Goal: Obtain resource: Download file/media

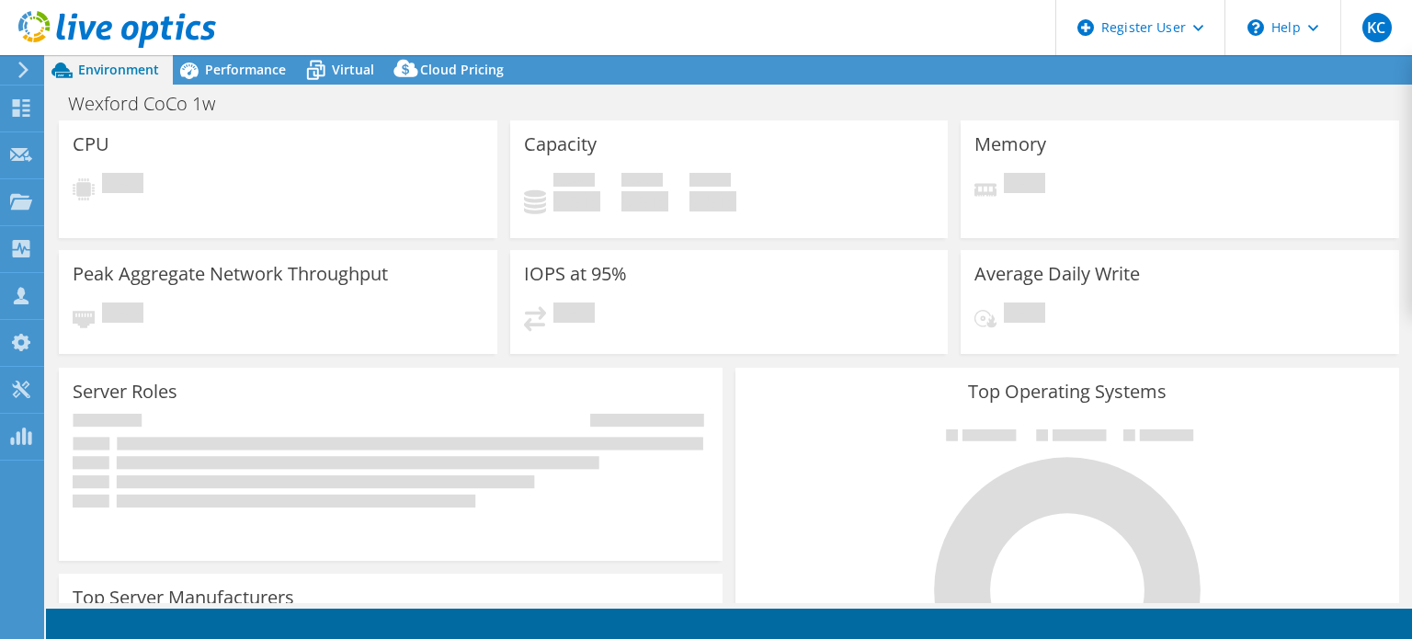
select select "USD"
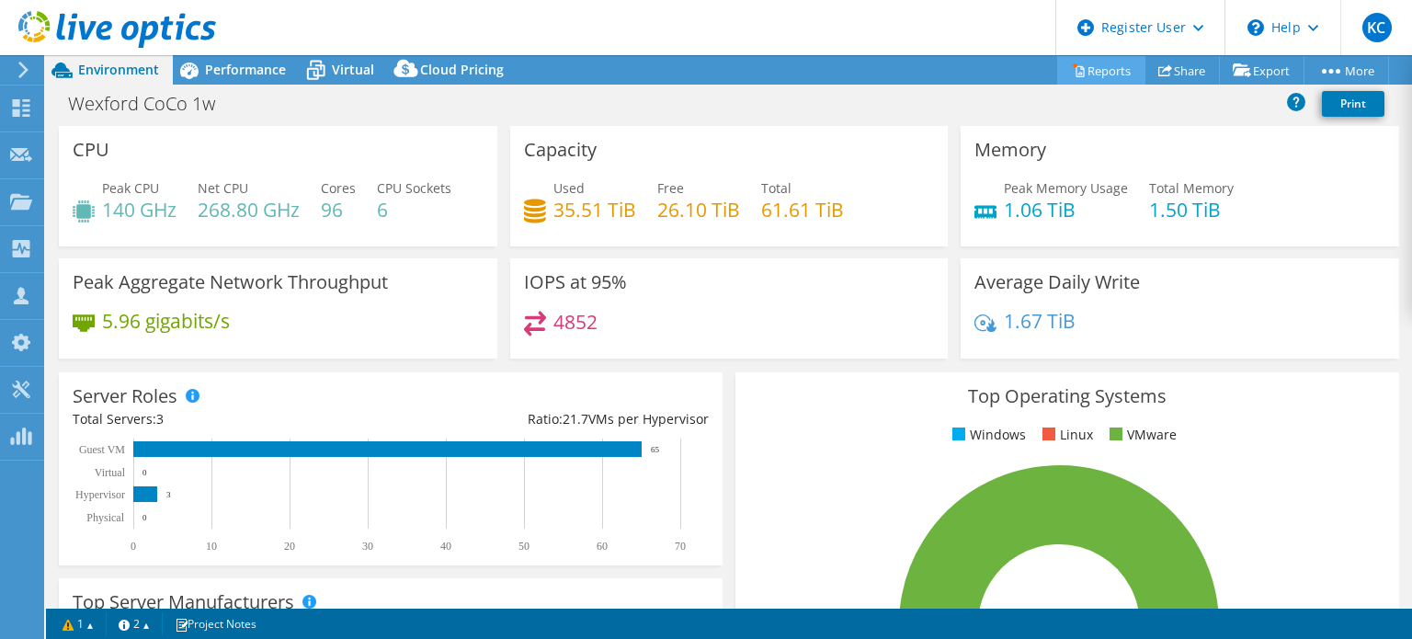
click at [1108, 69] on link "Reports" at bounding box center [1101, 70] width 88 height 28
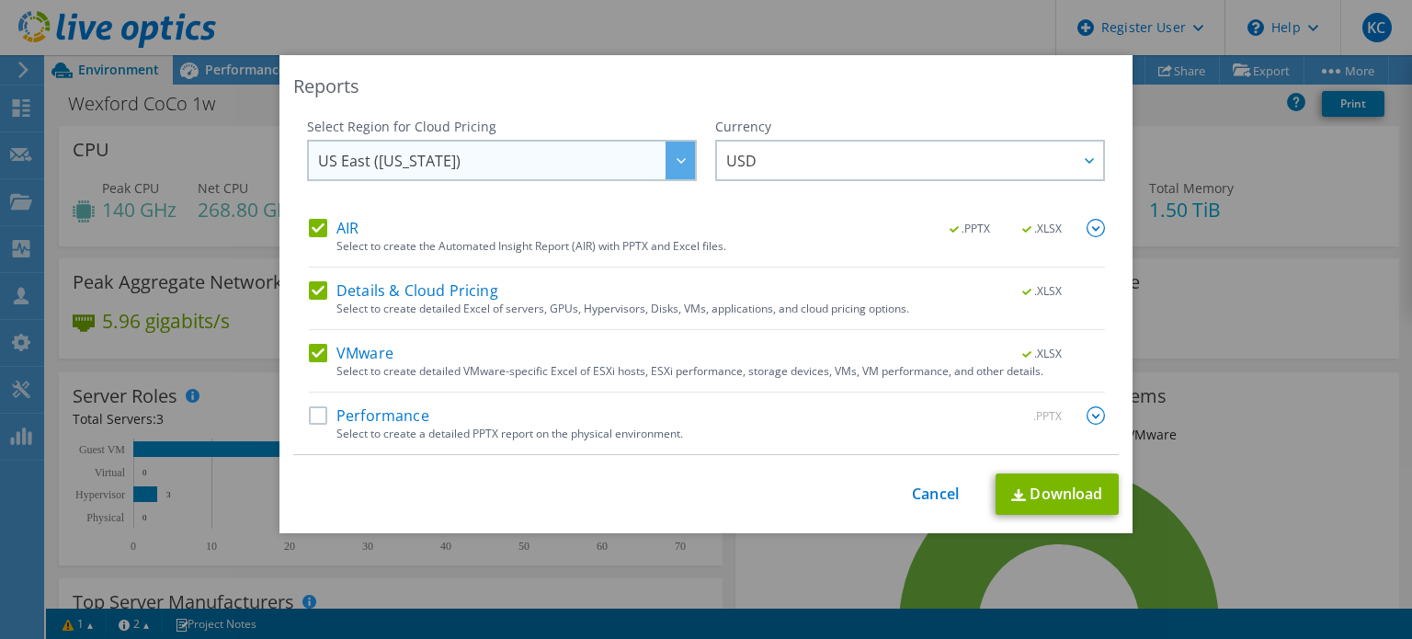
click at [448, 160] on span "US East ([US_STATE])" at bounding box center [506, 161] width 377 height 38
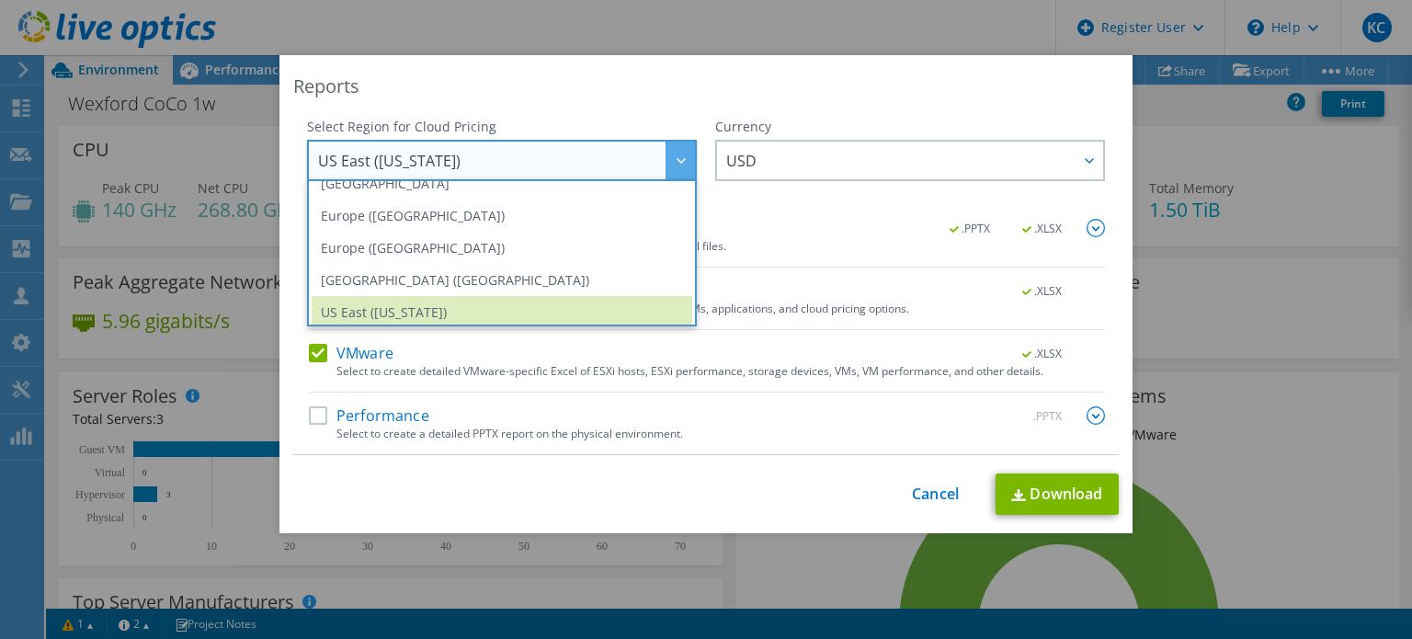
scroll to position [214, 0]
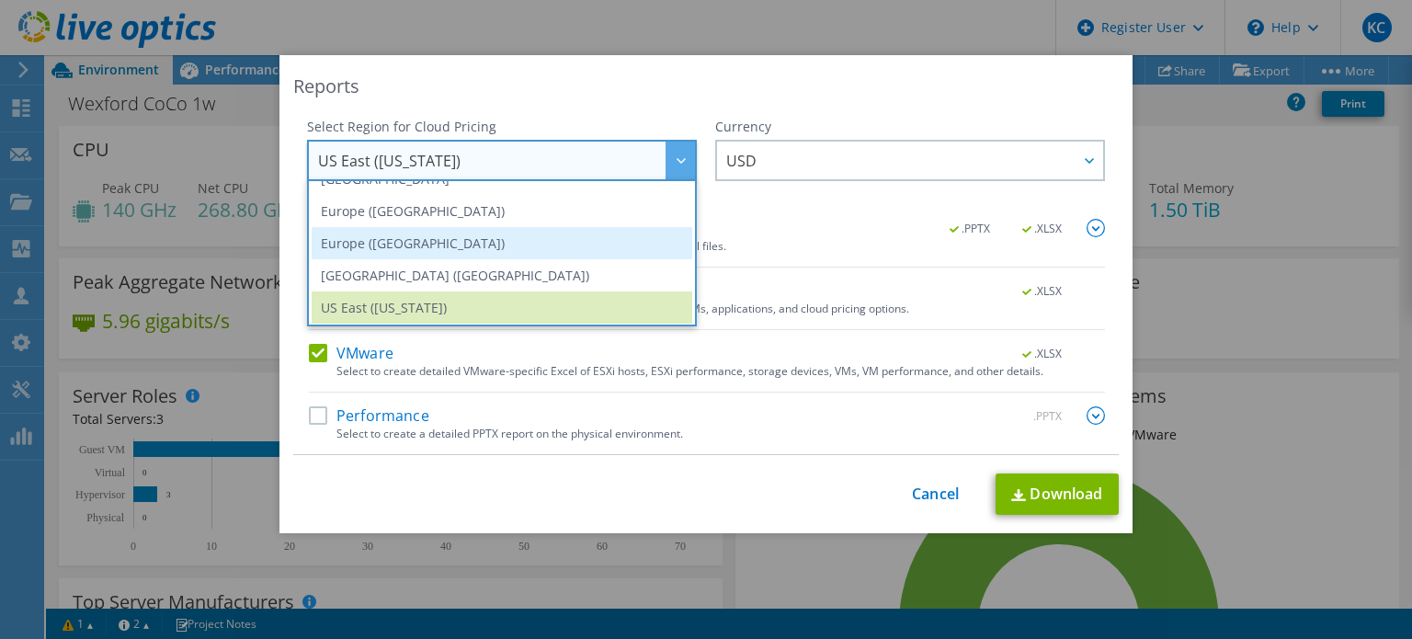
click at [396, 245] on li "Europe ([GEOGRAPHIC_DATA])" at bounding box center [502, 243] width 381 height 32
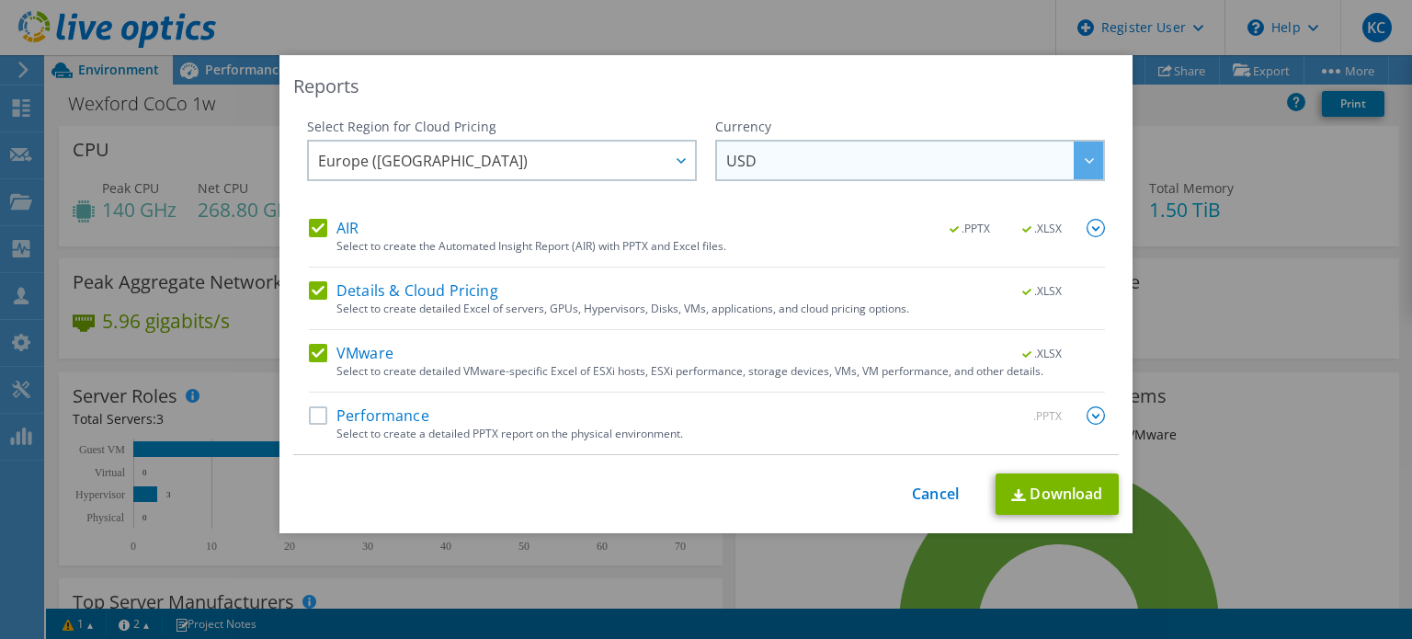
click at [1074, 159] on div at bounding box center [1088, 161] width 29 height 38
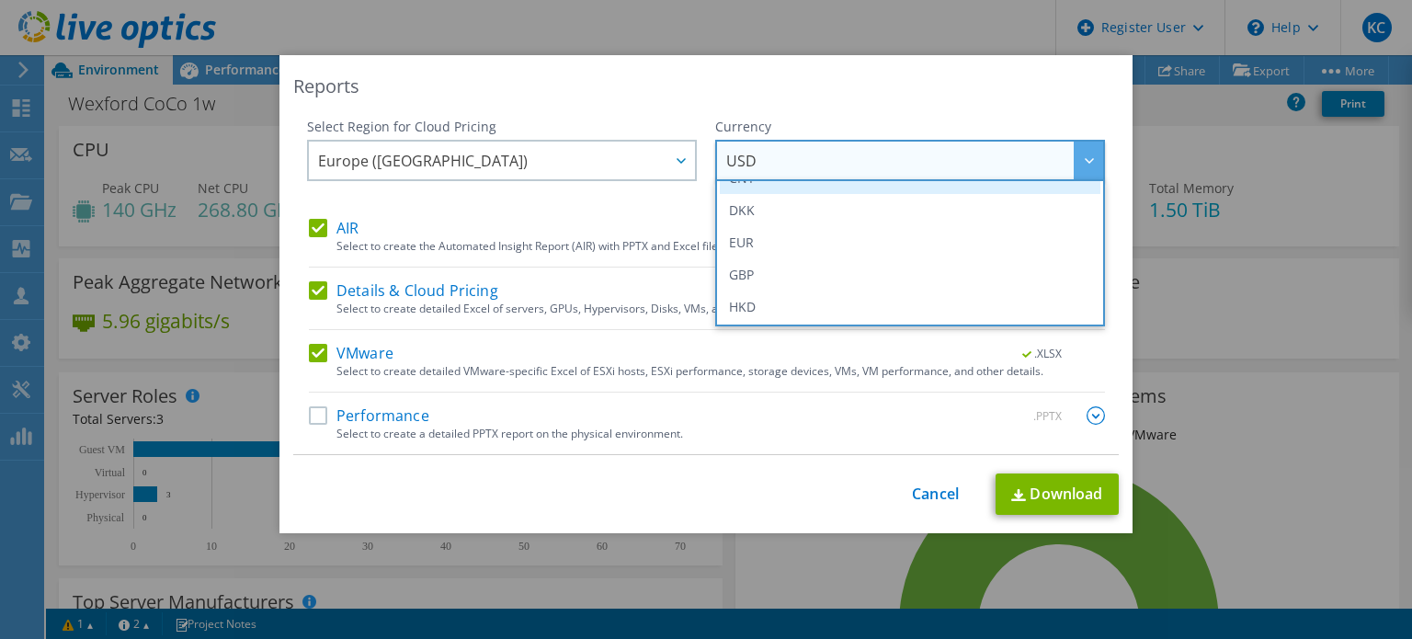
scroll to position [184, 0]
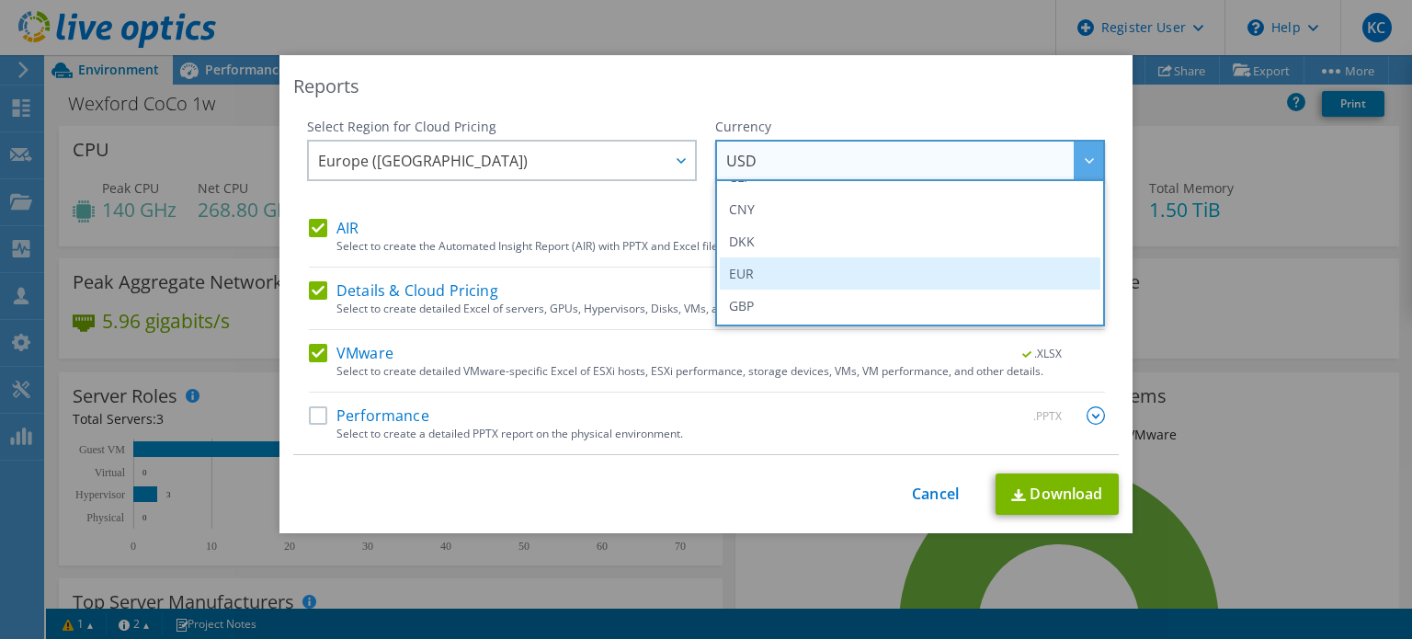
drag, startPoint x: 743, startPoint y: 275, endPoint x: 727, endPoint y: 271, distance: 16.1
click at [740, 273] on li "EUR" at bounding box center [910, 273] width 381 height 32
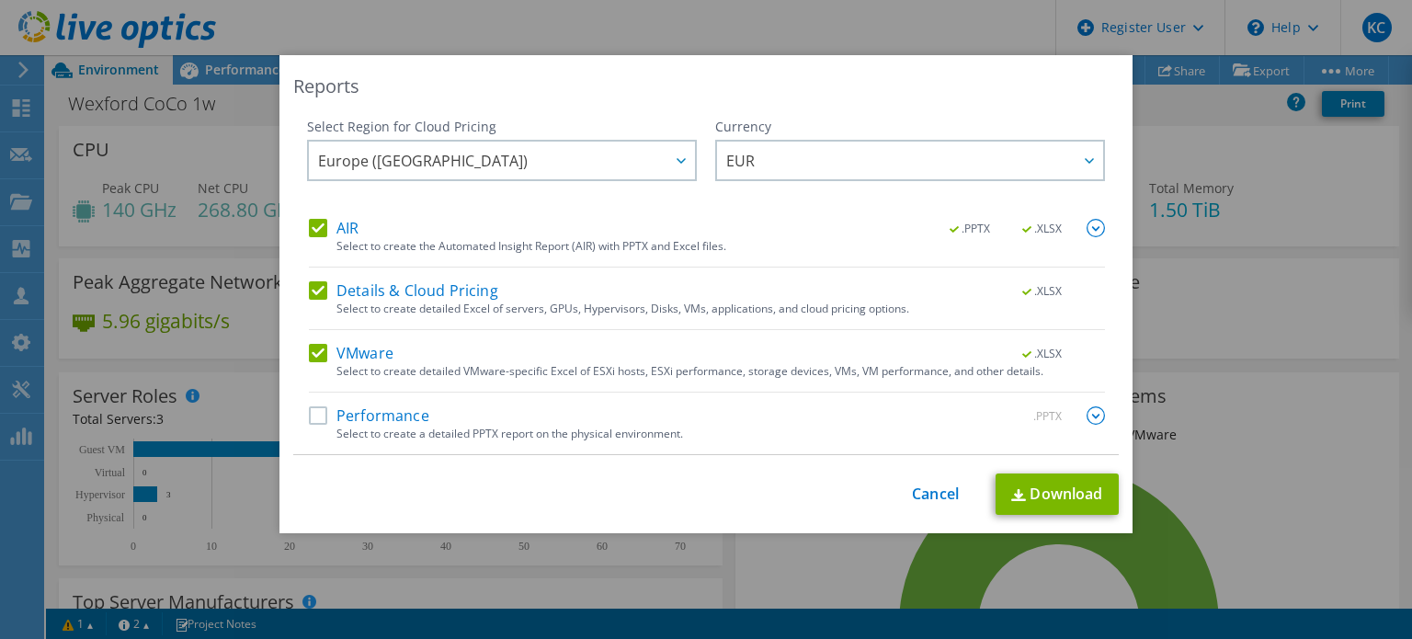
click at [310, 416] on label "Performance" at bounding box center [369, 415] width 120 height 18
click at [0, 0] on input "Performance" at bounding box center [0, 0] width 0 height 0
click at [1037, 484] on link "Download" at bounding box center [1056, 493] width 123 height 41
click at [930, 493] on link "Cancel" at bounding box center [935, 493] width 47 height 17
